Goal: Transaction & Acquisition: Obtain resource

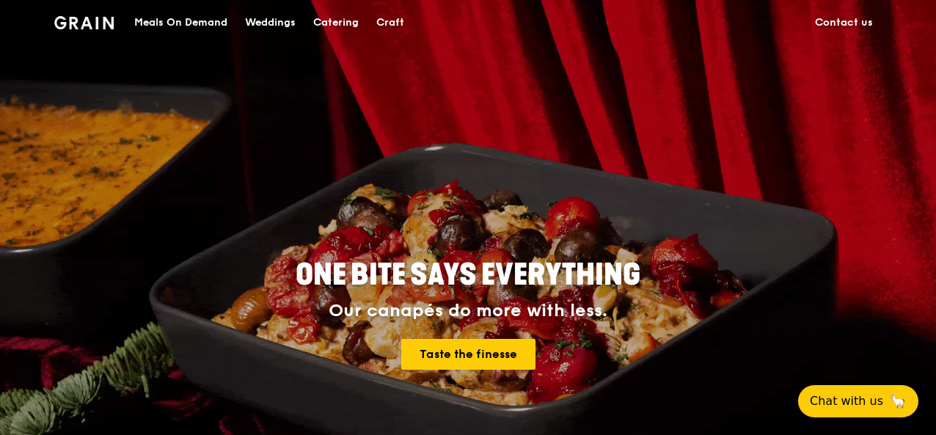
click at [277, 20] on div "Weddings" at bounding box center [270, 23] width 51 height 44
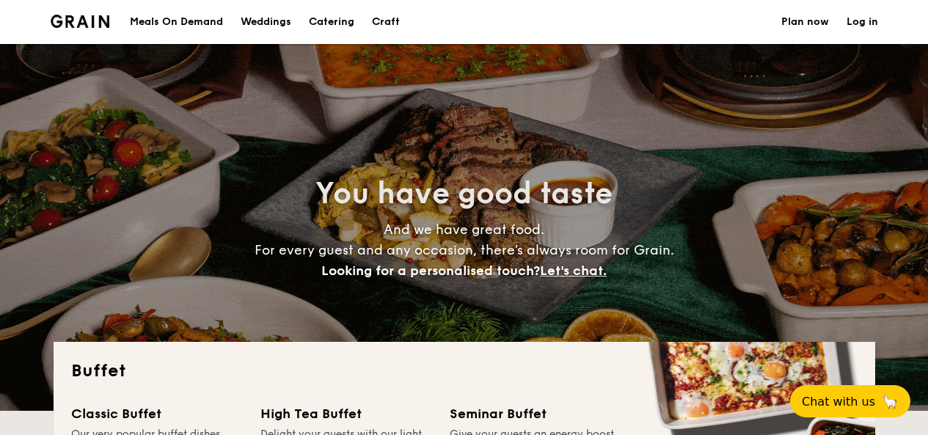
select select
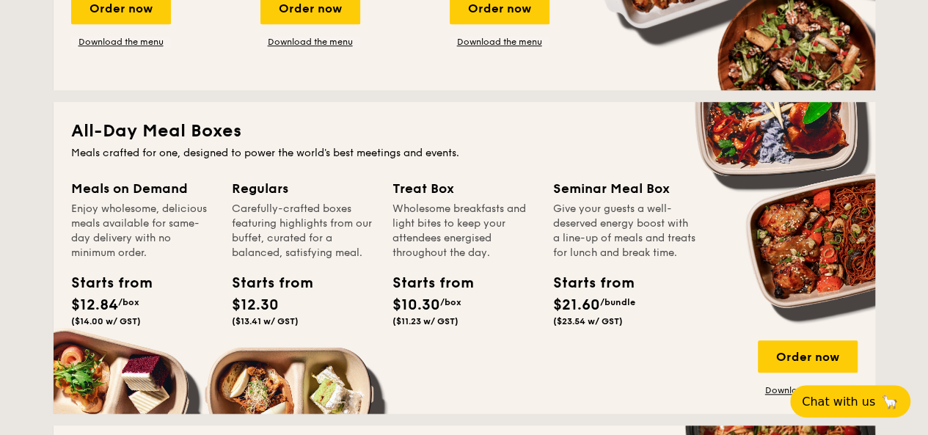
scroll to position [587, 0]
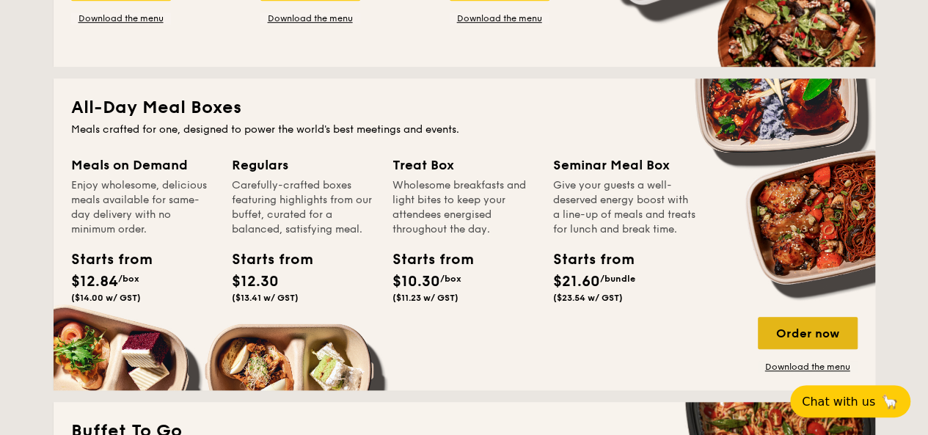
click at [800, 327] on div "Order now" at bounding box center [808, 333] width 100 height 32
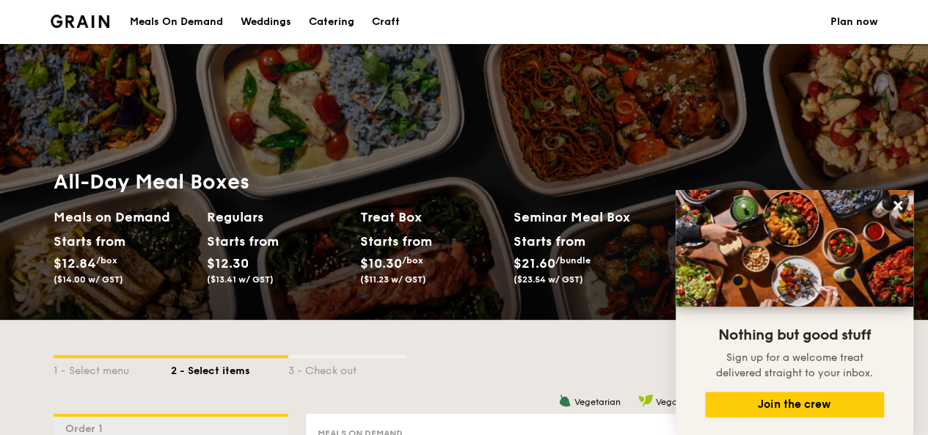
click at [324, 23] on div "Catering" at bounding box center [332, 22] width 46 height 44
select select
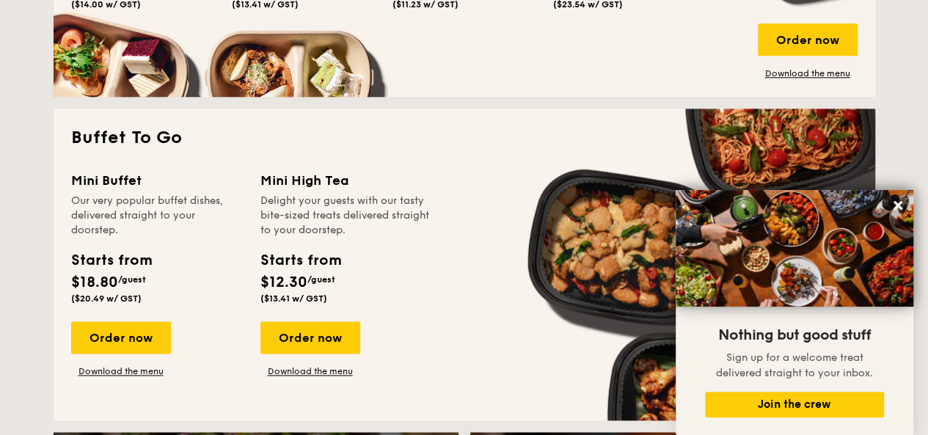
scroll to position [954, 0]
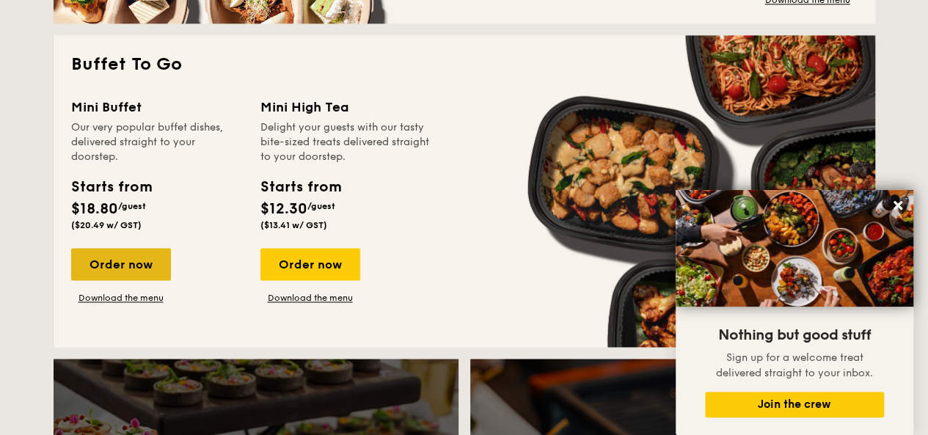
click at [162, 262] on div "Order now" at bounding box center [121, 264] width 100 height 32
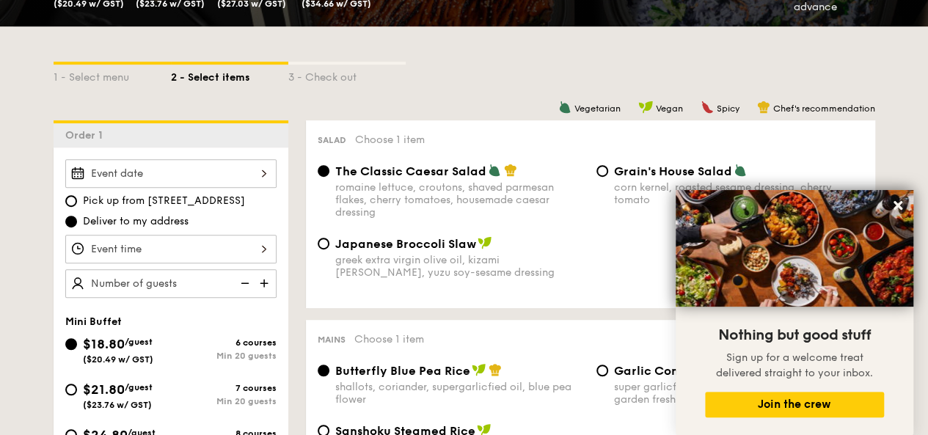
scroll to position [367, 0]
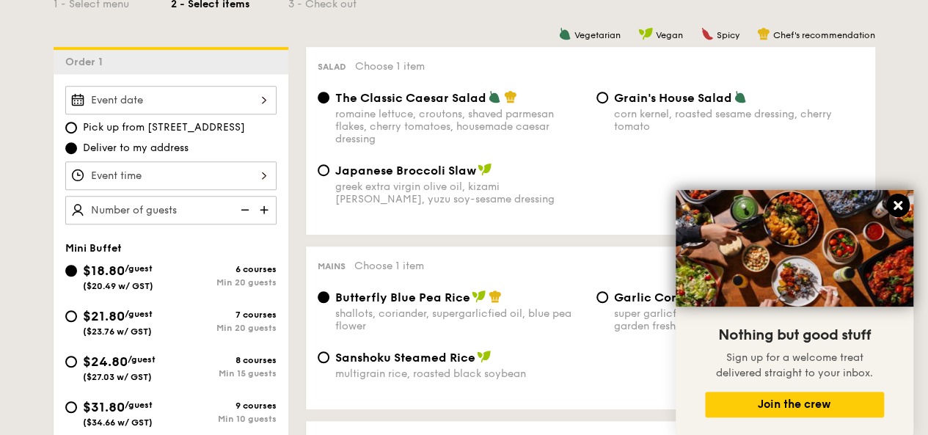
click at [902, 208] on icon at bounding box center [898, 205] width 13 height 13
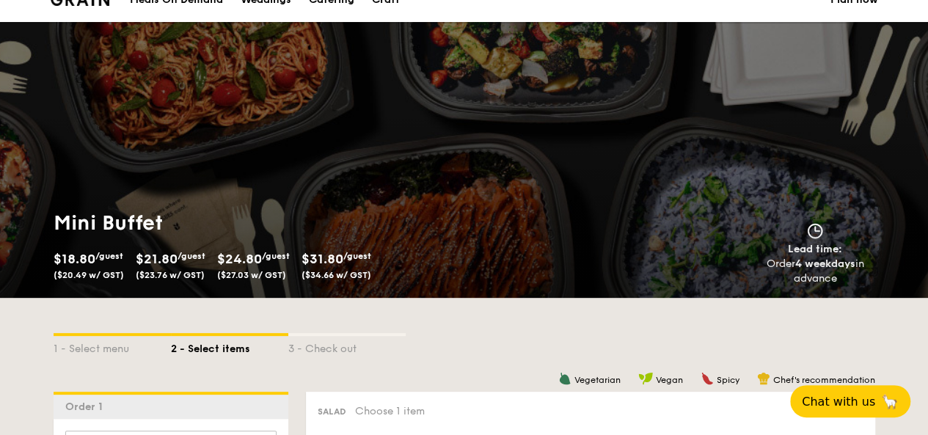
scroll to position [0, 0]
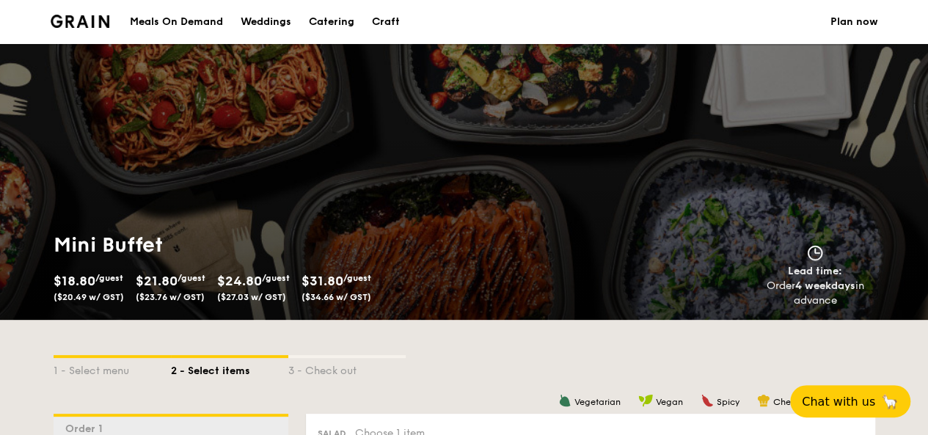
click at [325, 18] on div "Catering" at bounding box center [332, 22] width 46 height 44
select select
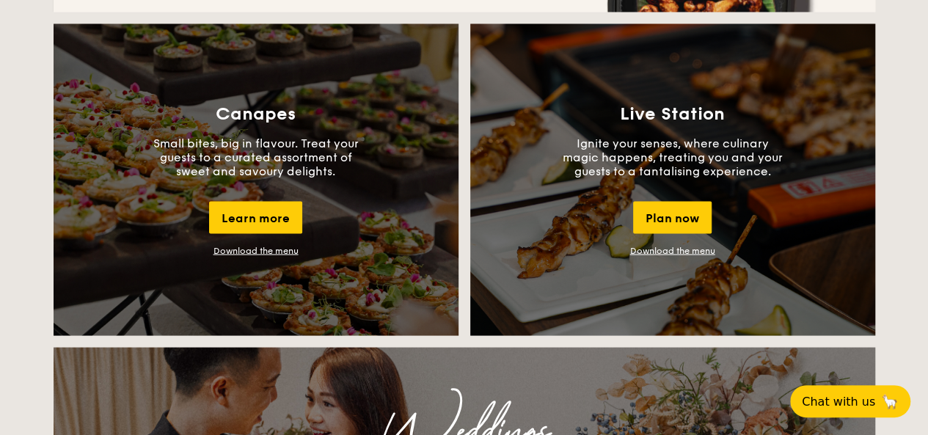
scroll to position [1394, 0]
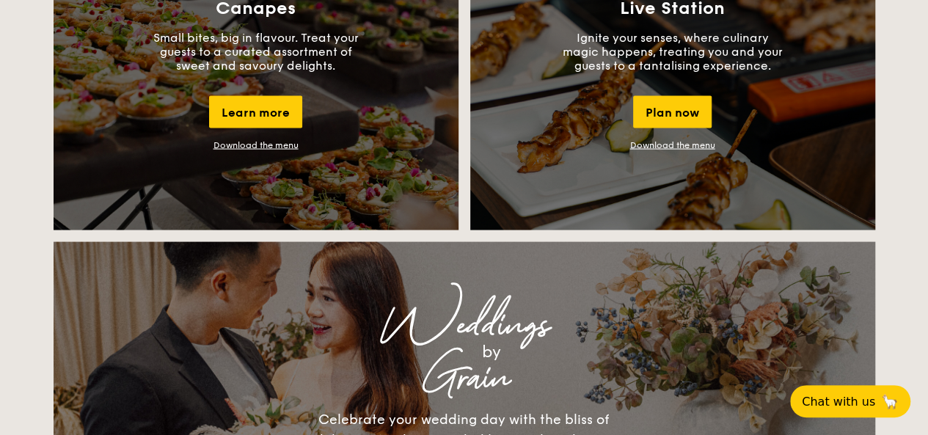
click at [360, 178] on div "Canapes Small bites, big in flavour. Treat your guests to a curated assortment …" at bounding box center [256, 75] width 405 height 312
click at [291, 148] on link "Download the menu" at bounding box center [256, 145] width 85 height 10
click at [675, 148] on link "Download the menu" at bounding box center [672, 145] width 85 height 10
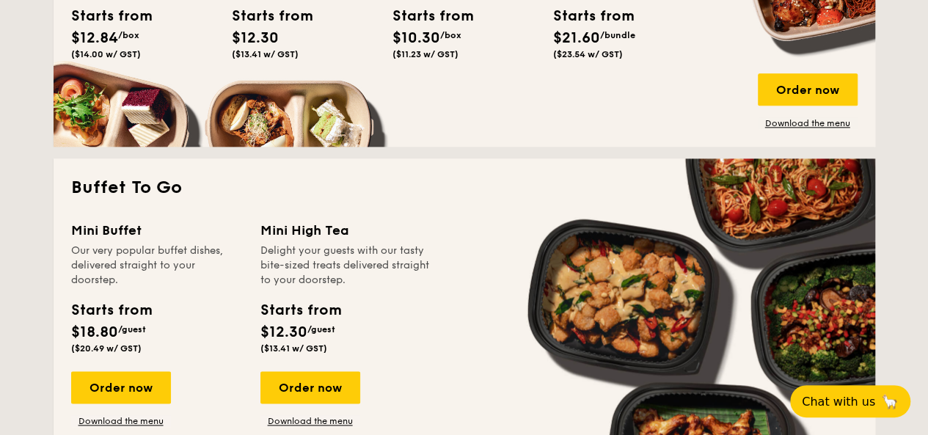
scroll to position [881, 0]
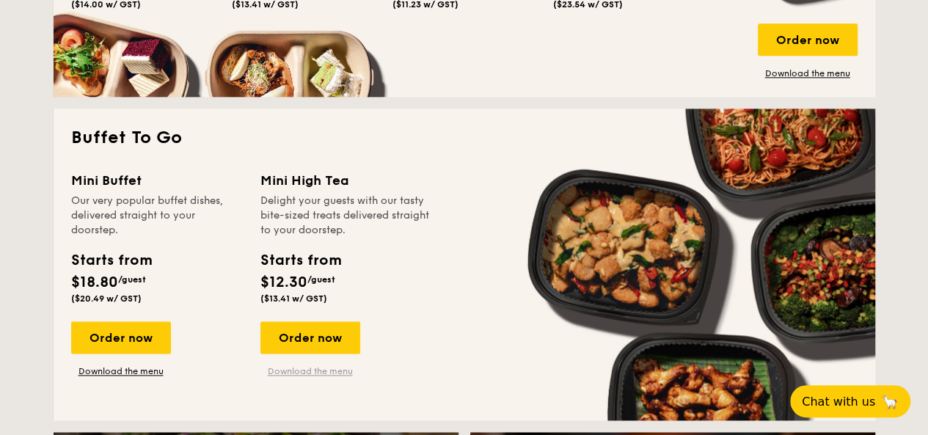
click at [294, 372] on link "Download the menu" at bounding box center [311, 371] width 100 height 12
